Goal: Information Seeking & Learning: Learn about a topic

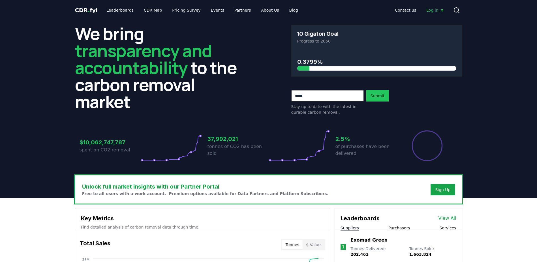
click at [326, 65] on h3 "0.3799%" at bounding box center [376, 61] width 159 height 8
click at [453, 10] on icon at bounding box center [456, 10] width 7 height 7
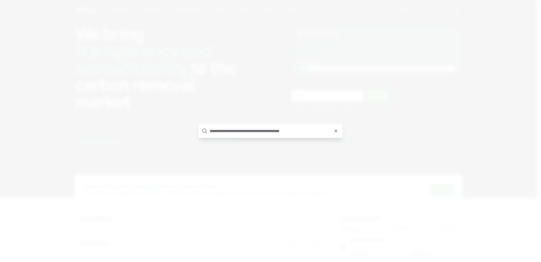
click at [249, 133] on input "text" at bounding box center [275, 131] width 130 height 14
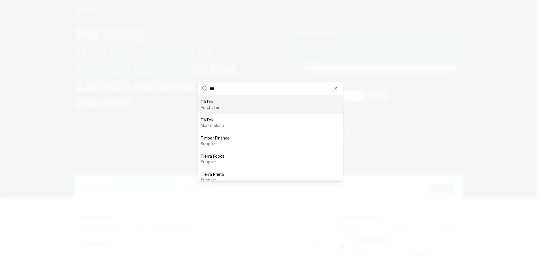
type input "****"
